Goal: Information Seeking & Learning: Learn about a topic

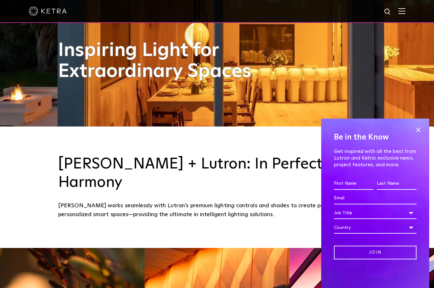
click at [421, 134] on span at bounding box center [418, 130] width 10 height 10
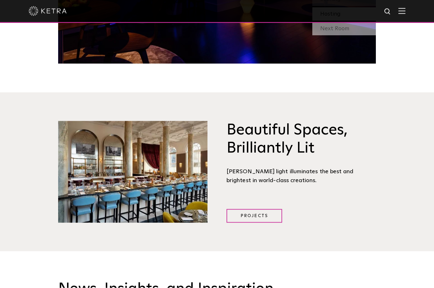
scroll to position [778, 0]
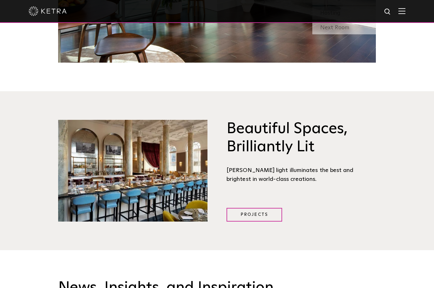
click at [258, 221] on link "Projects" at bounding box center [254, 215] width 56 height 14
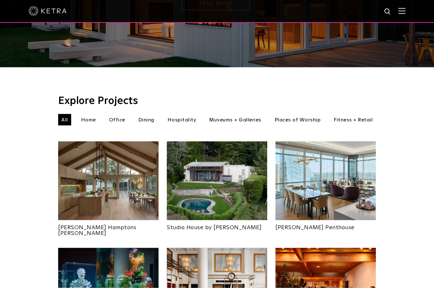
click at [188, 114] on li "Hospitality" at bounding box center [181, 119] width 35 height 11
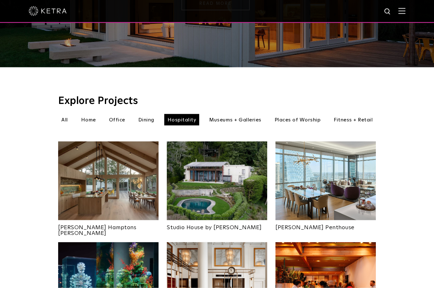
scroll to position [150, 0]
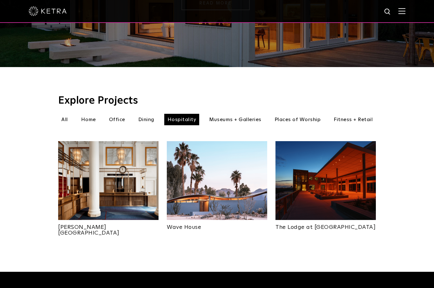
click at [113, 184] on img at bounding box center [108, 180] width 100 height 79
